Goal: Information Seeking & Learning: Learn about a topic

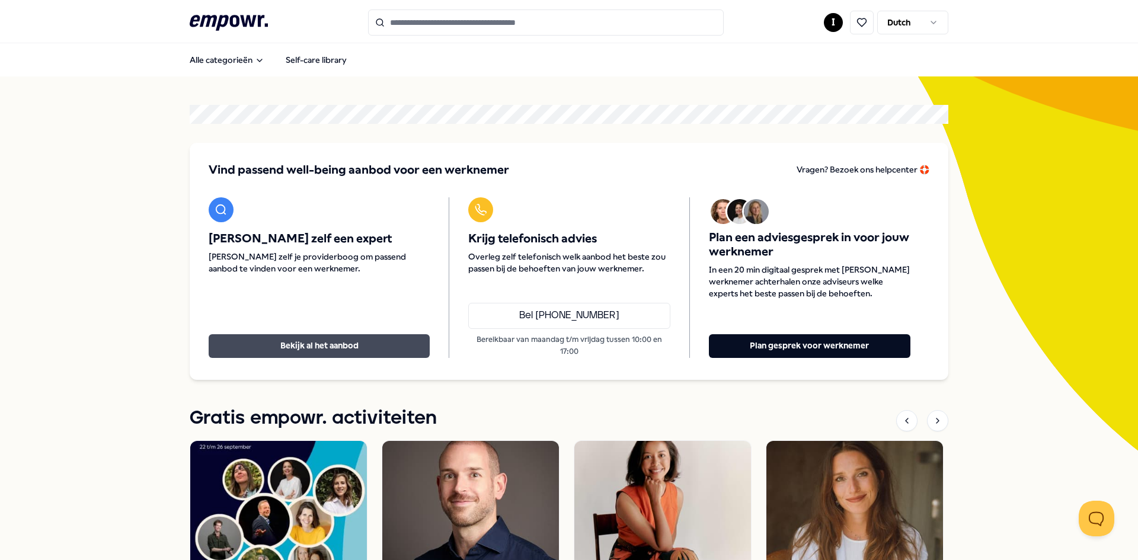
click at [325, 345] on button "Bekijk al het aanbod" at bounding box center [319, 346] width 221 height 24
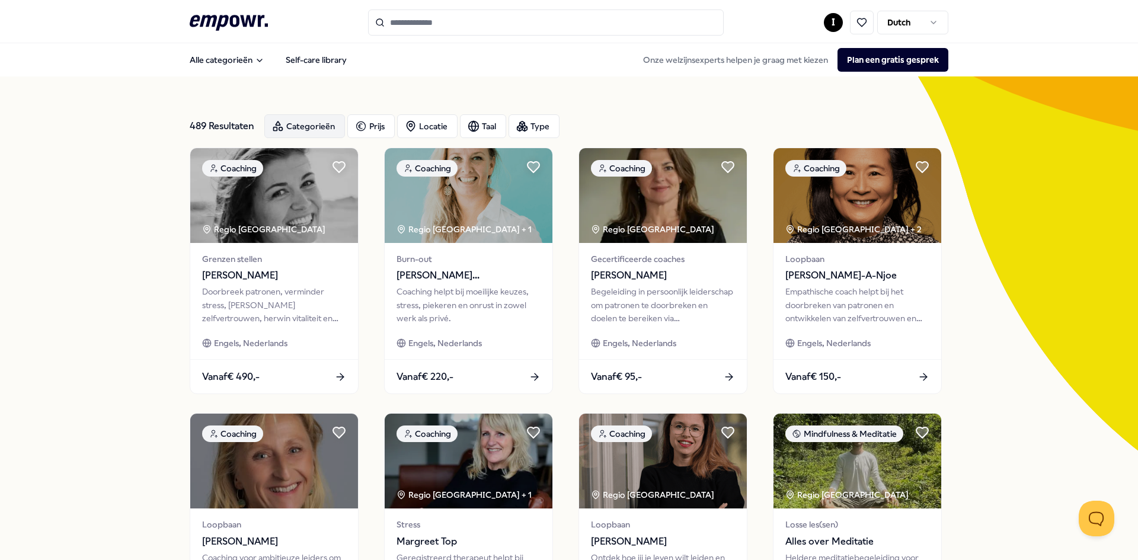
click at [319, 134] on div "Categorieën" at bounding box center [304, 126] width 81 height 24
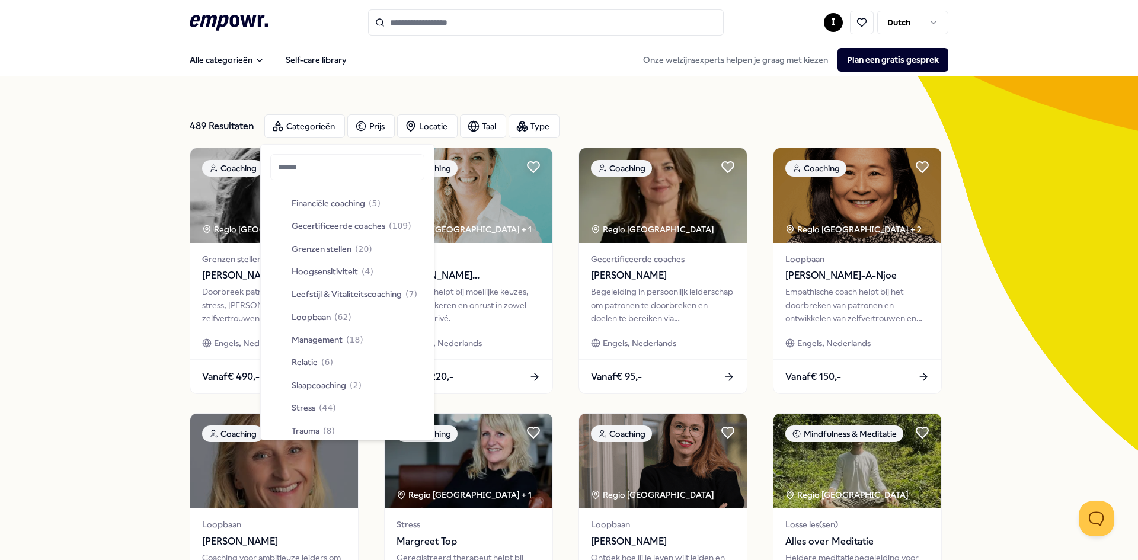
scroll to position [178, 0]
click at [109, 342] on div "489 Resultaten Categorieën Prijs Locatie Taal Type Coaching Regio [GEOGRAPHIC_D…" at bounding box center [569, 538] width 1138 height 925
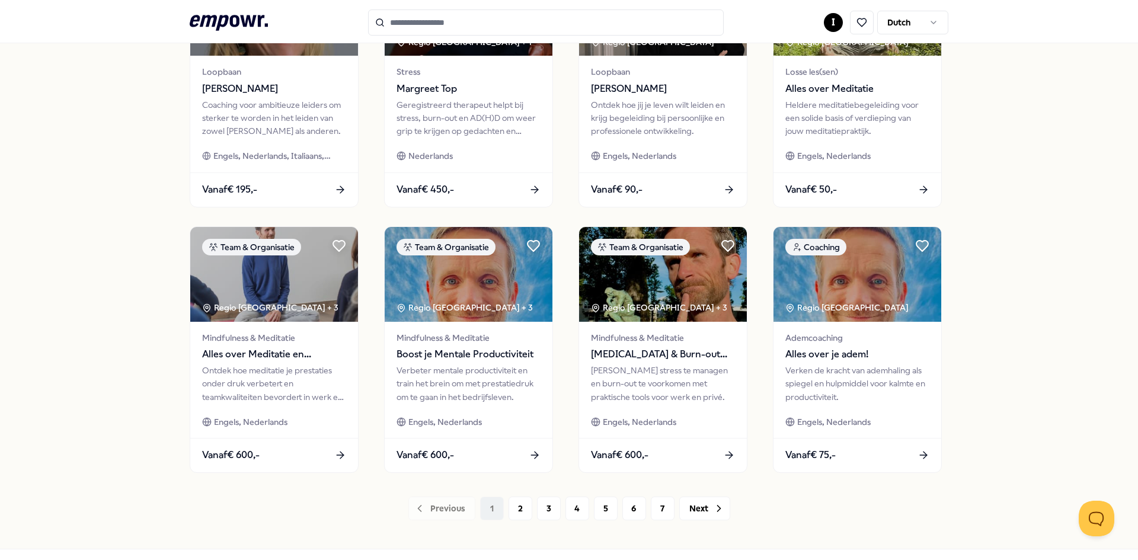
scroll to position [474, 0]
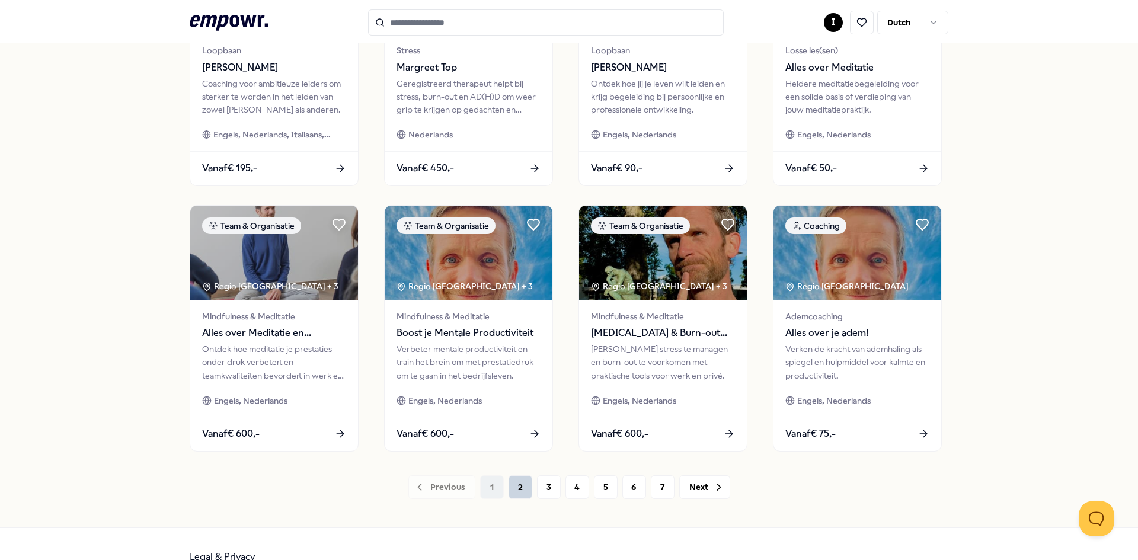
click at [523, 498] on button "2" at bounding box center [520, 487] width 24 height 24
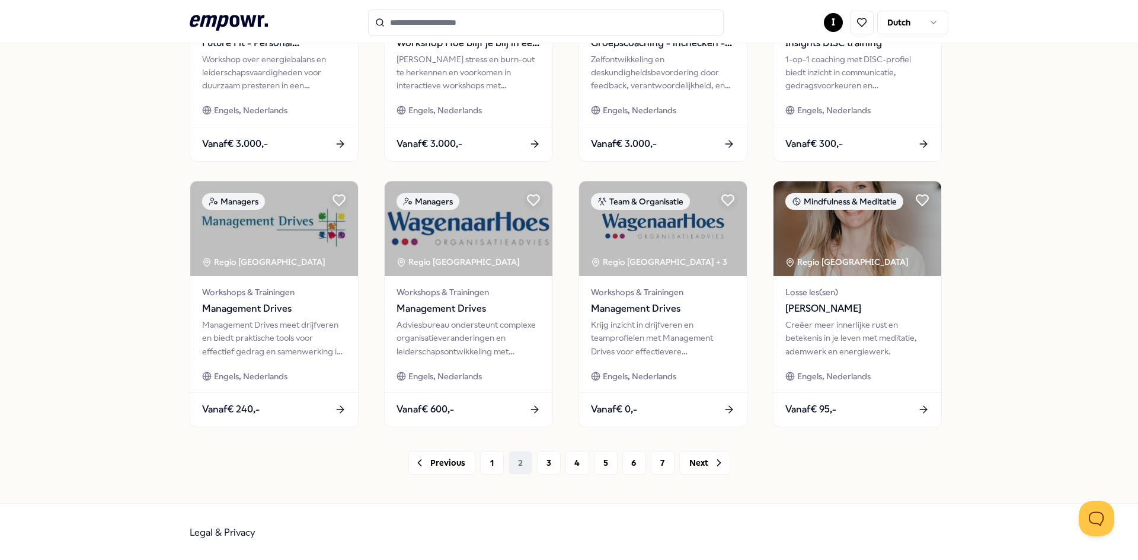
scroll to position [507, 0]
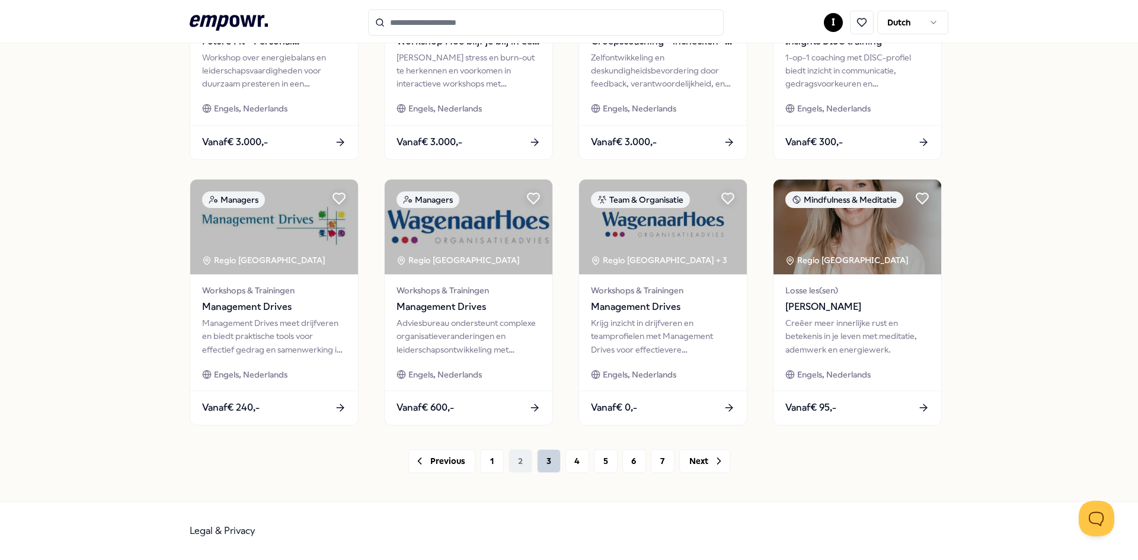
click at [540, 460] on button "3" at bounding box center [549, 461] width 24 height 24
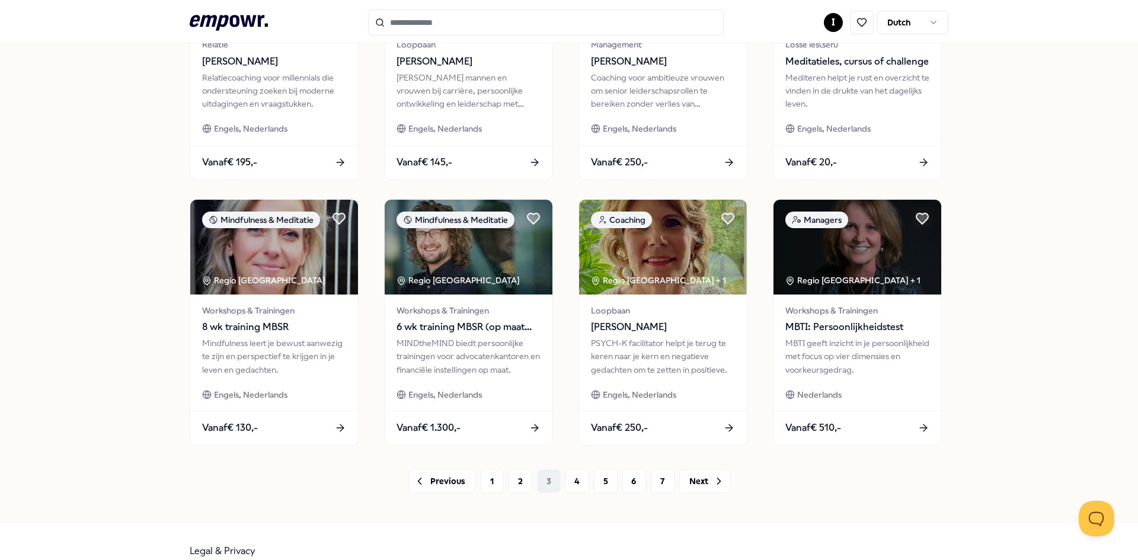
scroll to position [507, 0]
